Goal: Information Seeking & Learning: Compare options

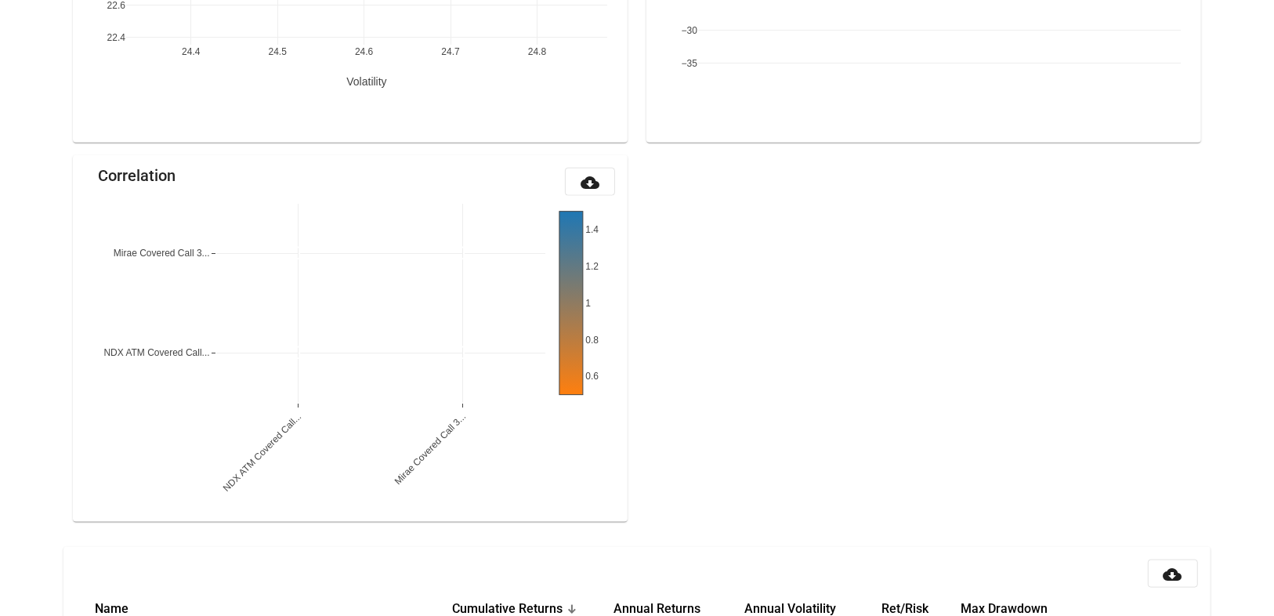
scroll to position [1682, 0]
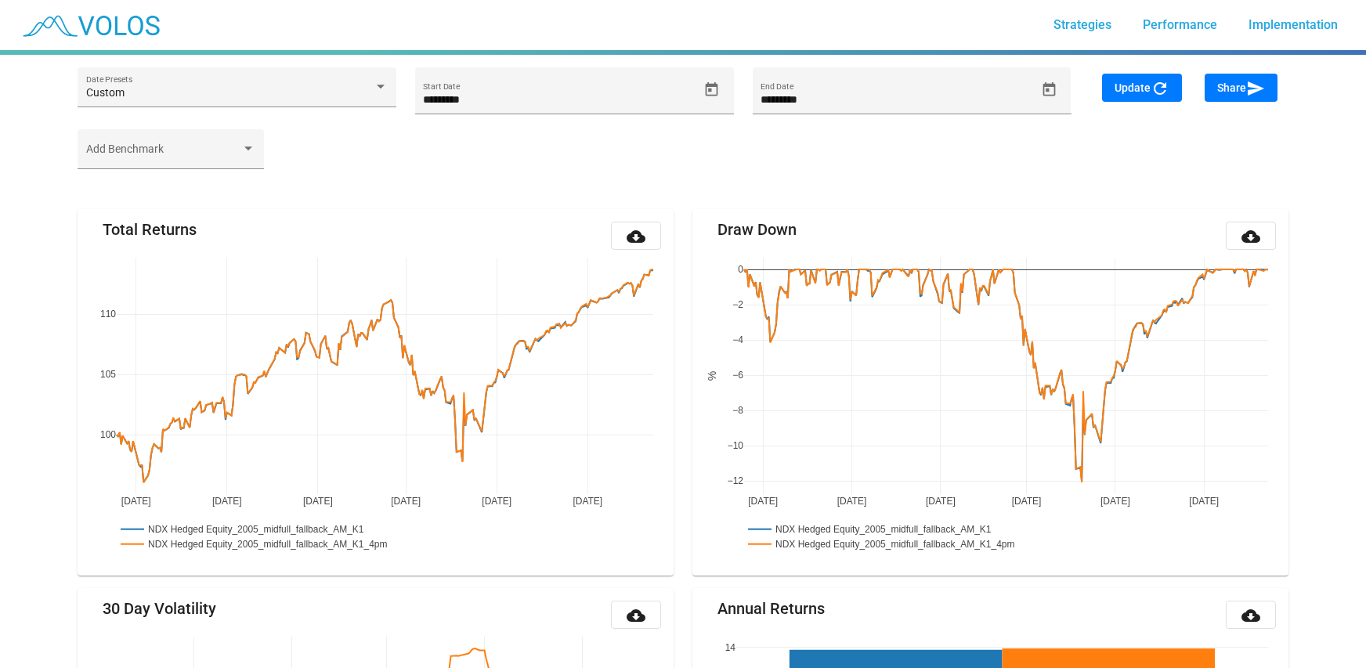
scroll to position [131, 0]
